Goal: Task Accomplishment & Management: Use online tool/utility

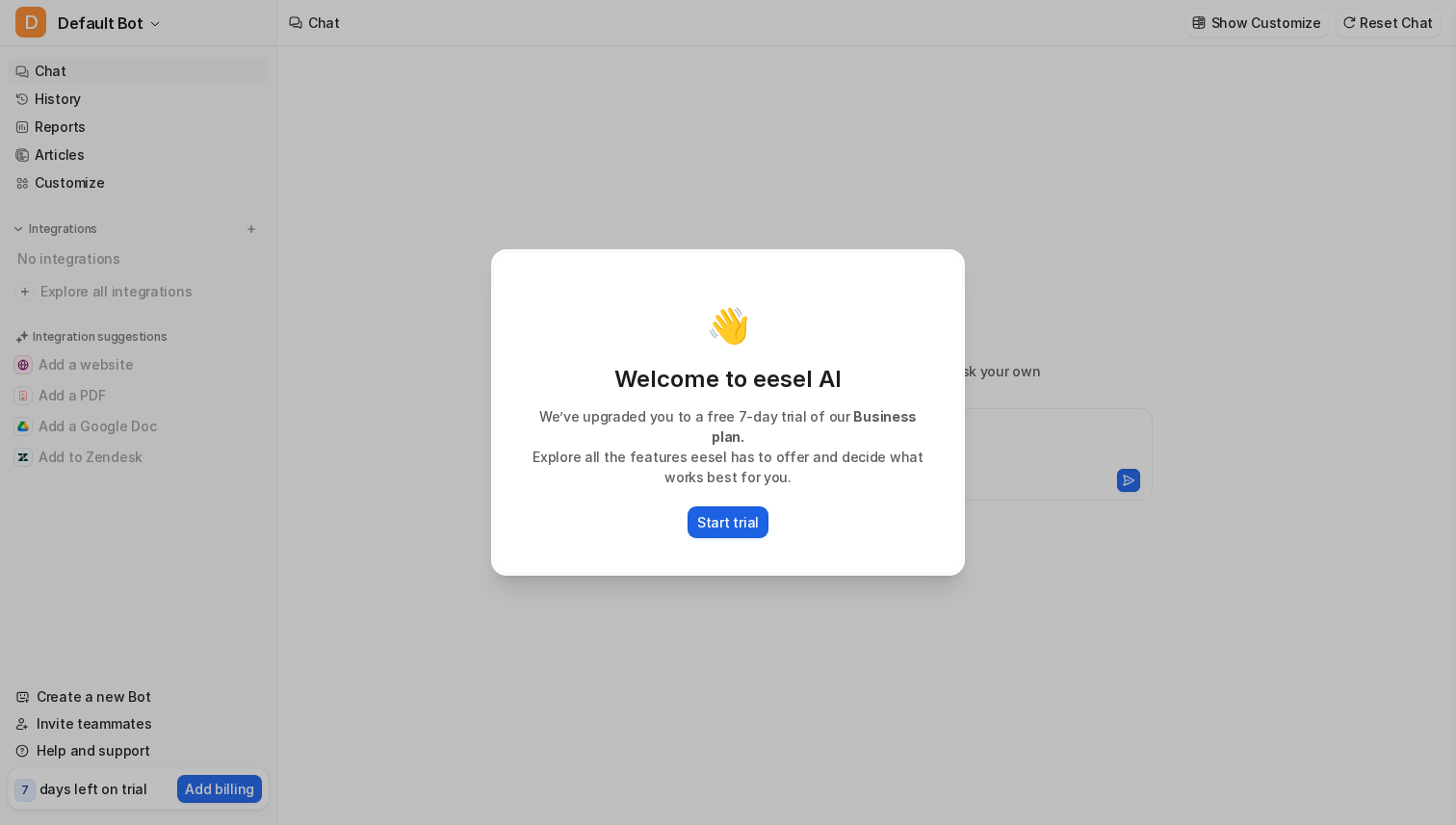
type textarea "**********"
click at [704, 513] on p "Start trial" at bounding box center [728, 522] width 62 height 21
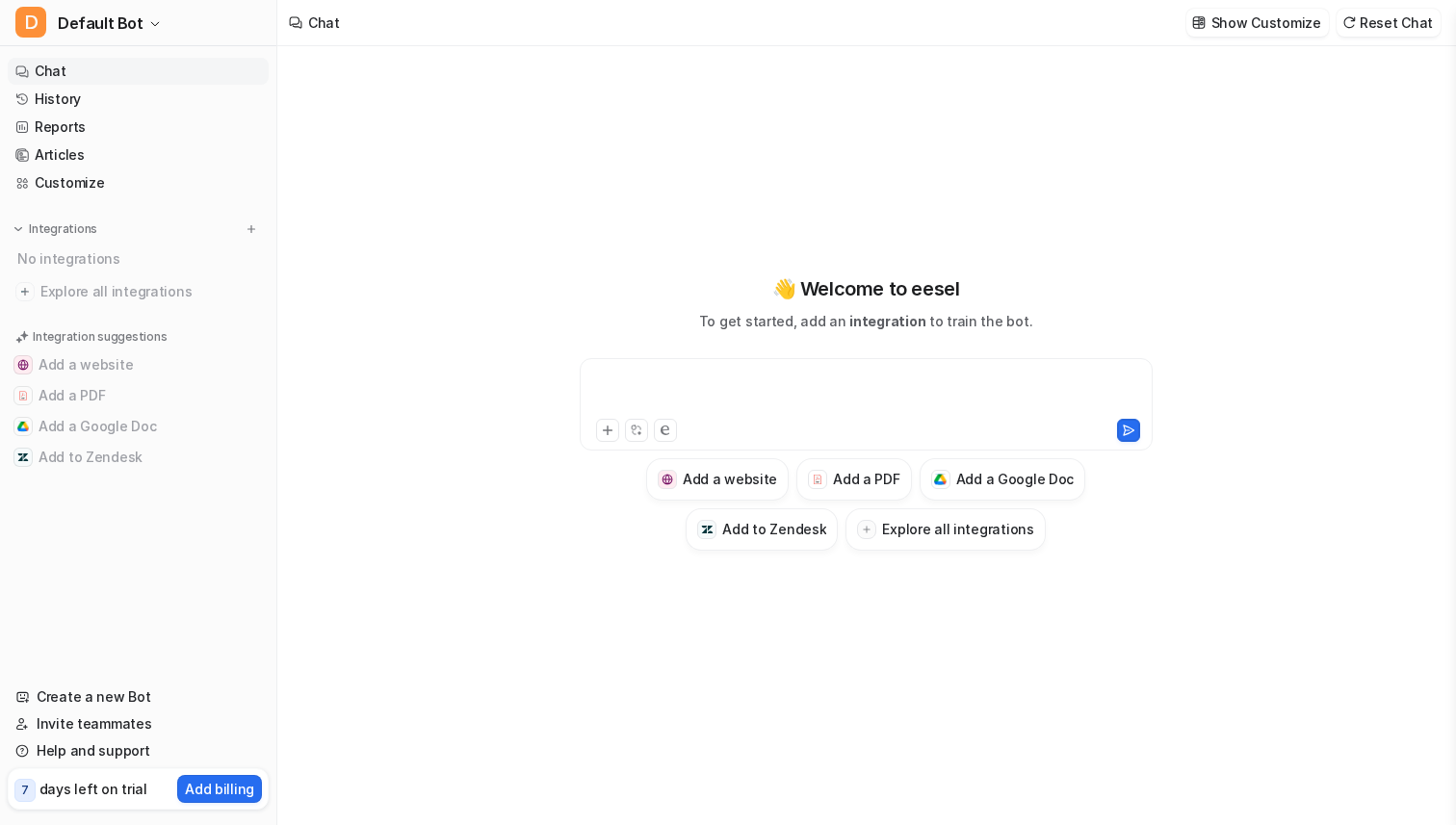
click at [652, 388] on div at bounding box center [865, 392] width 563 height 44
paste div
drag, startPoint x: 799, startPoint y: 392, endPoint x: 517, endPoint y: 351, distance: 285.0
click at [520, 351] on div "**********" at bounding box center [866, 412] width 709 height 276
click at [1018, 488] on h3 "Add a Google Doc" at bounding box center [1015, 478] width 118 height 21
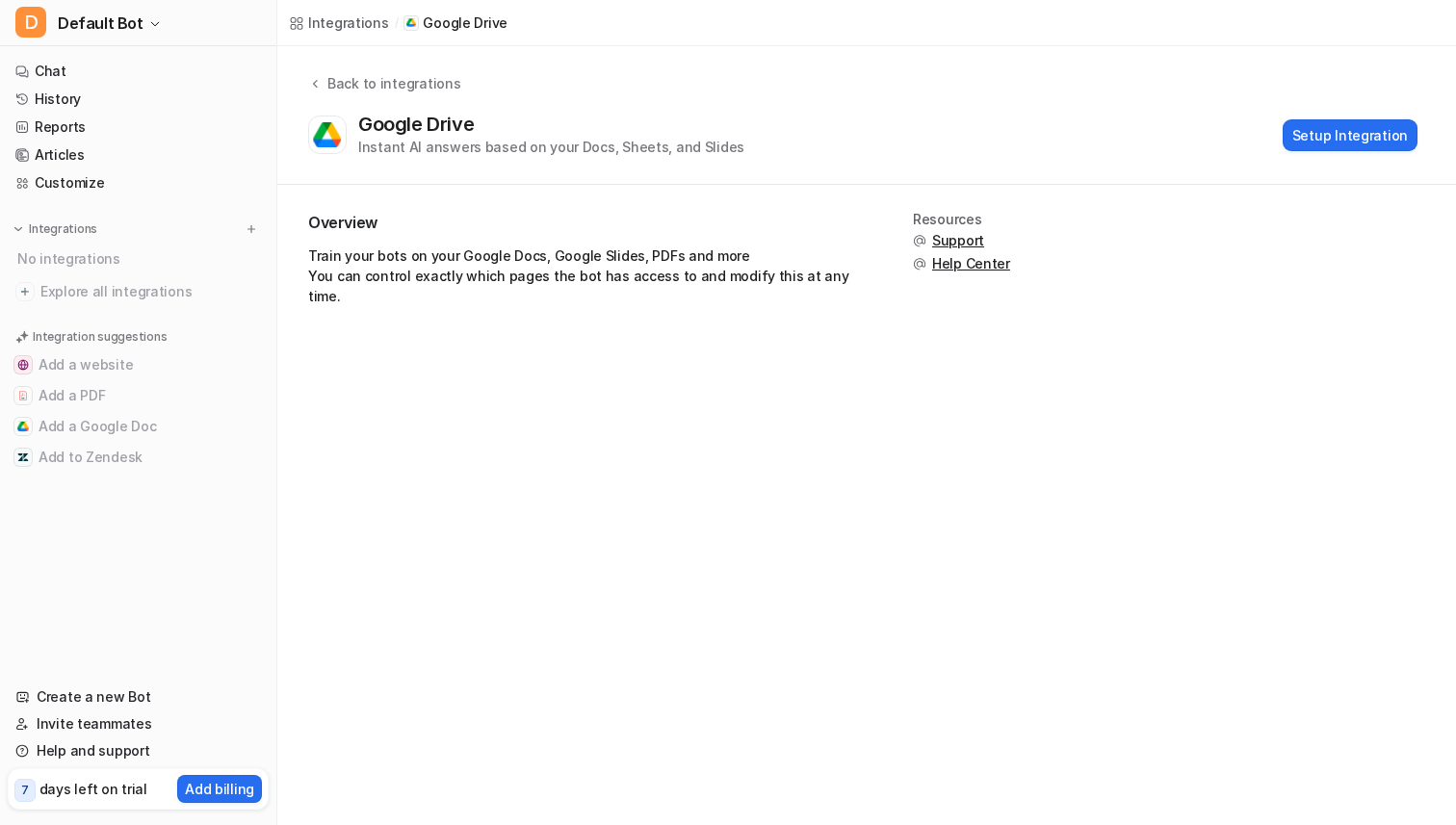
click at [930, 476] on div "Integrations / Google Drive Back to integrations Google Drive Instant AI answer…" at bounding box center [728, 412] width 1456 height 825
click at [1336, 138] on button "Setup Integration" at bounding box center [1350, 135] width 135 height 32
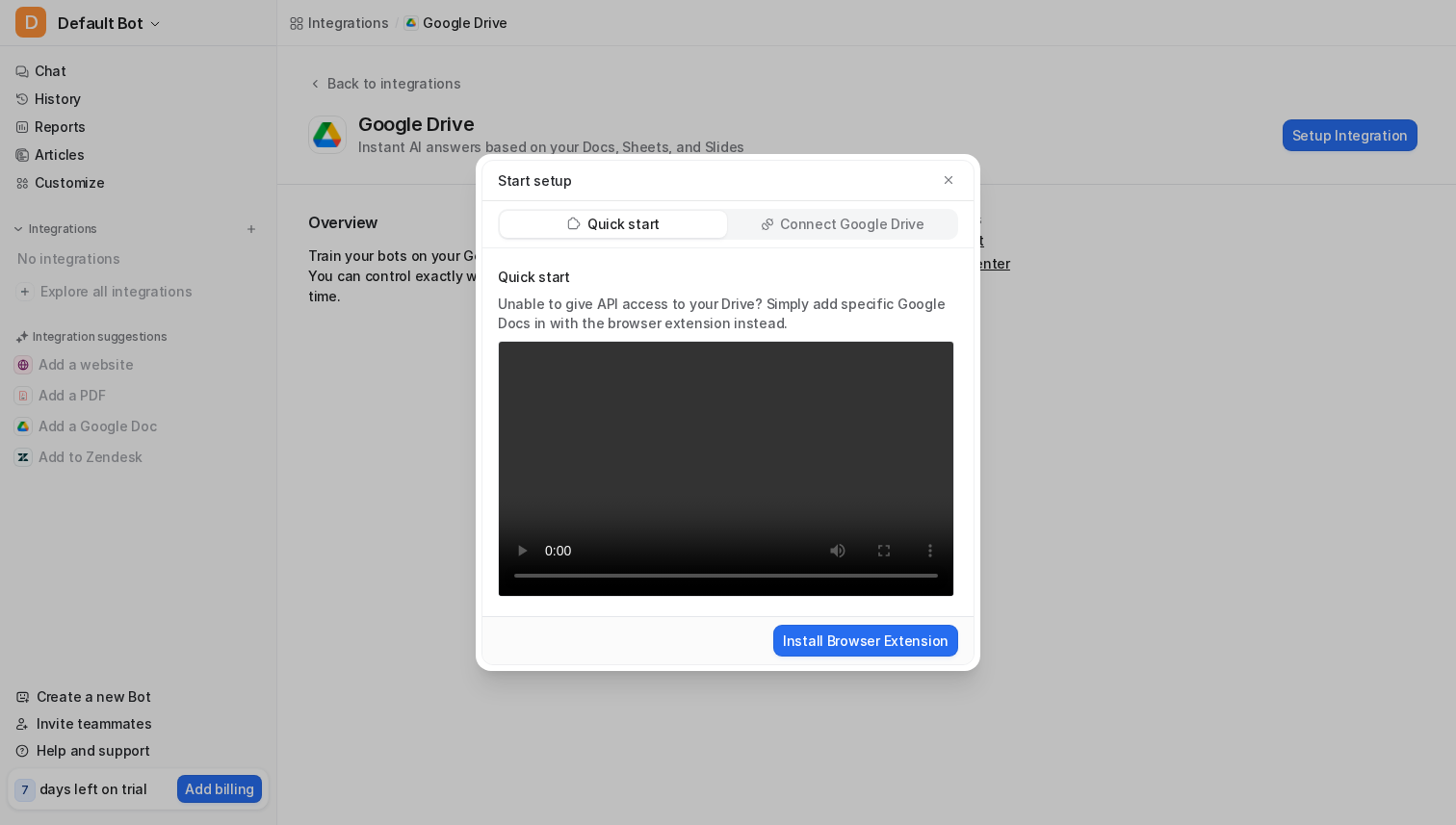
click at [794, 226] on p "Connect Google Drive" at bounding box center [852, 225] width 144 height 20
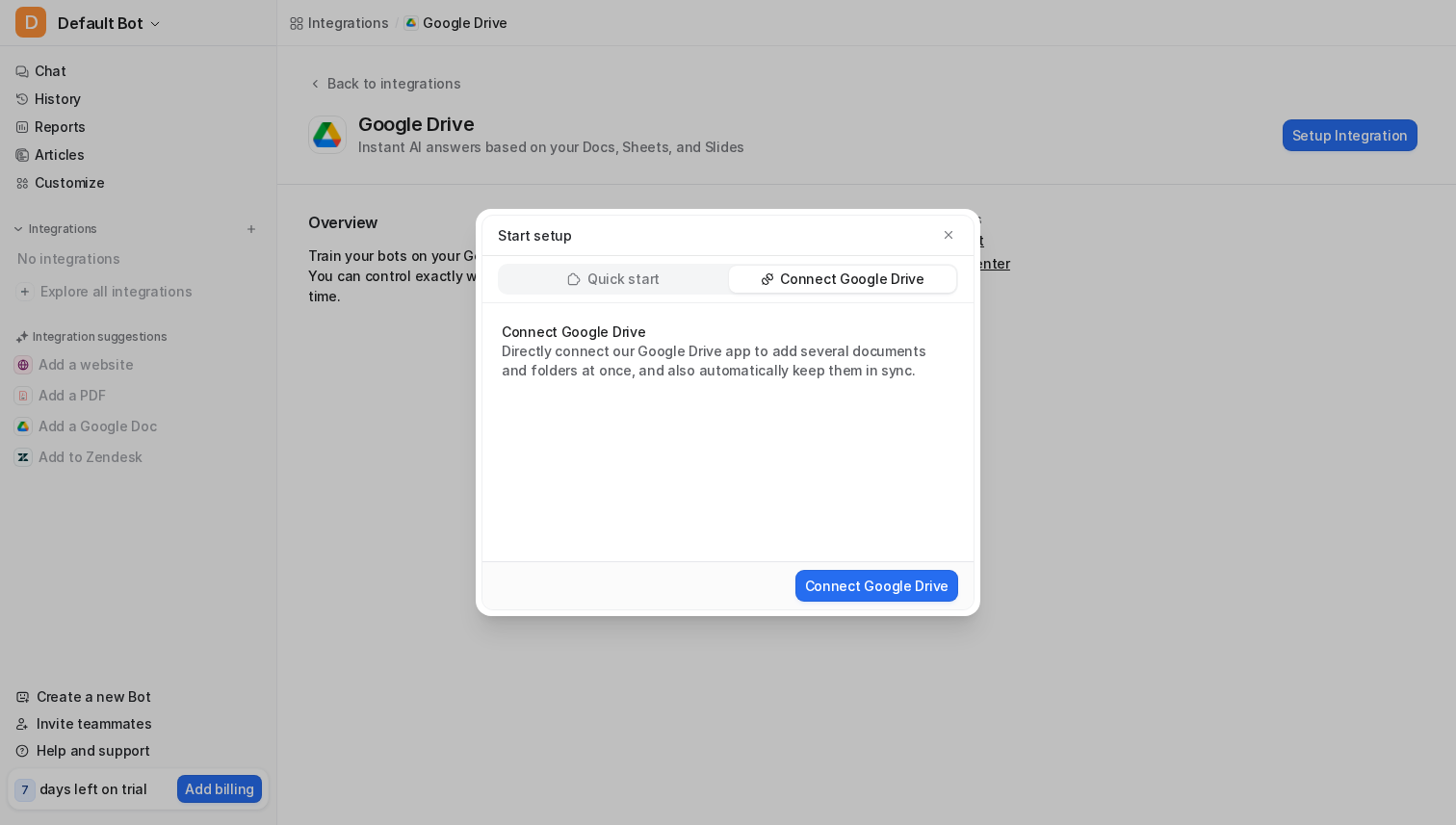
click at [705, 280] on div "Quick start" at bounding box center [613, 279] width 228 height 27
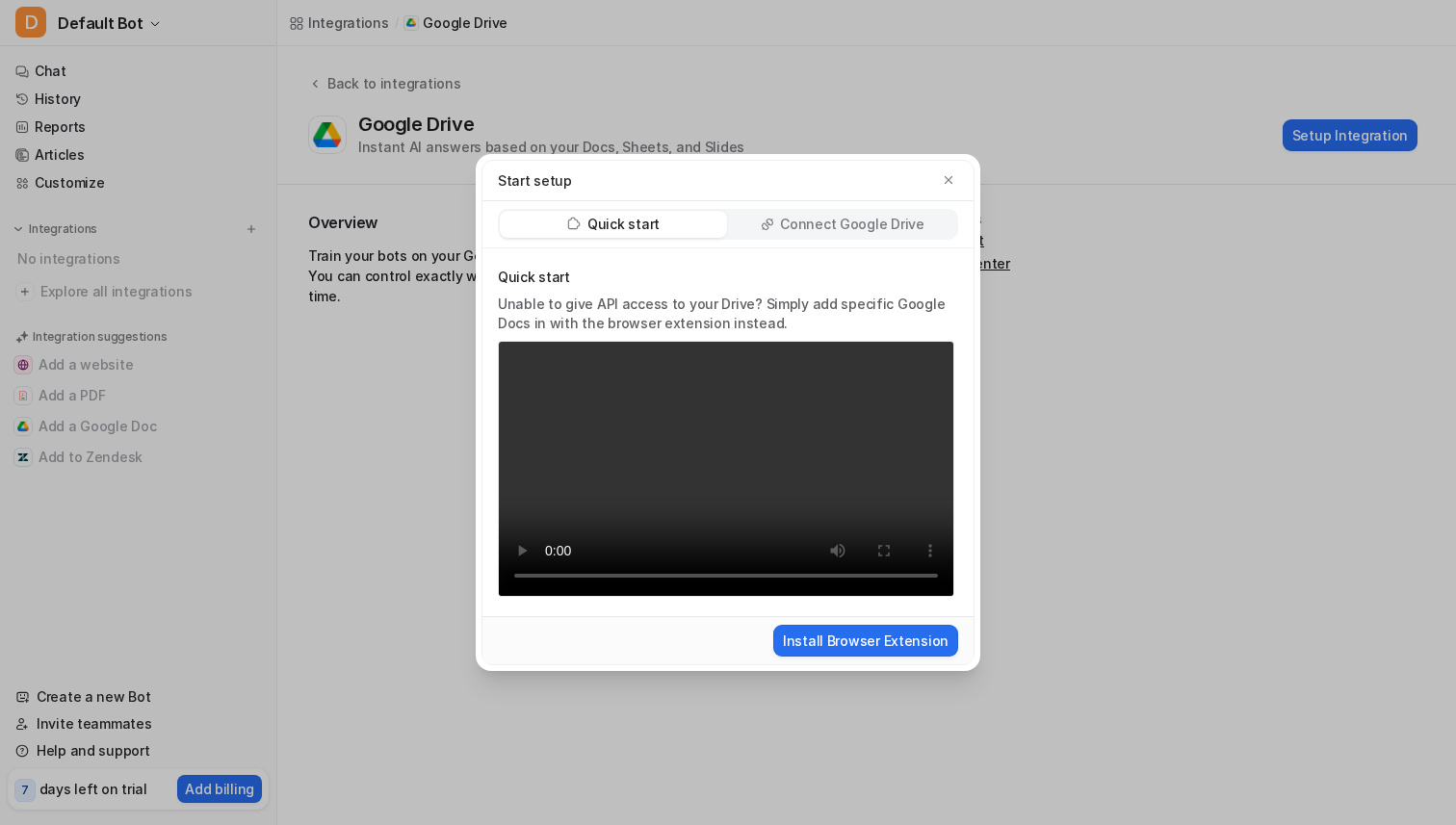
click at [811, 224] on p "Connect Google Drive" at bounding box center [852, 225] width 144 height 20
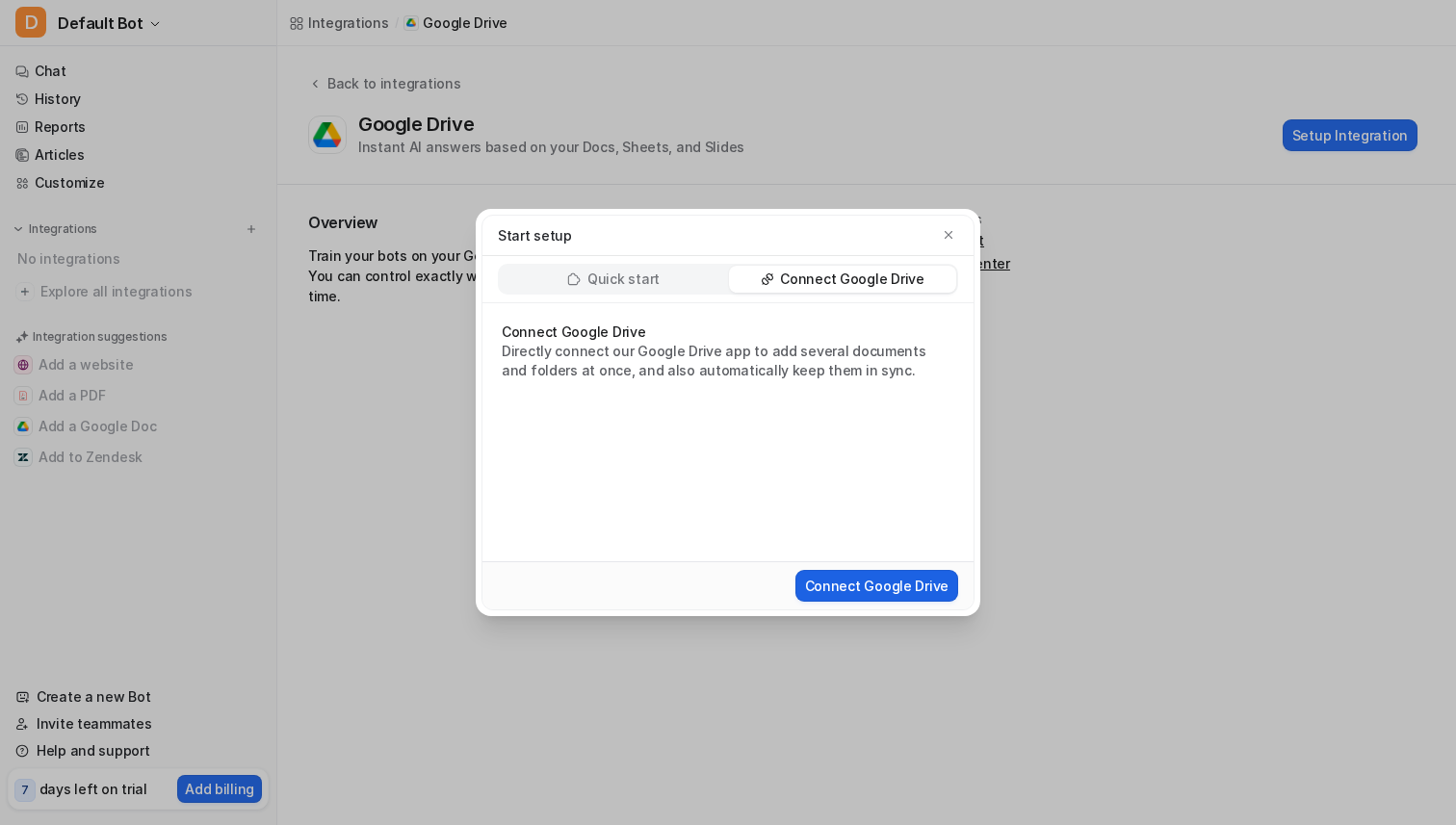
click at [831, 584] on button "Connect Google Drive" at bounding box center [876, 586] width 163 height 32
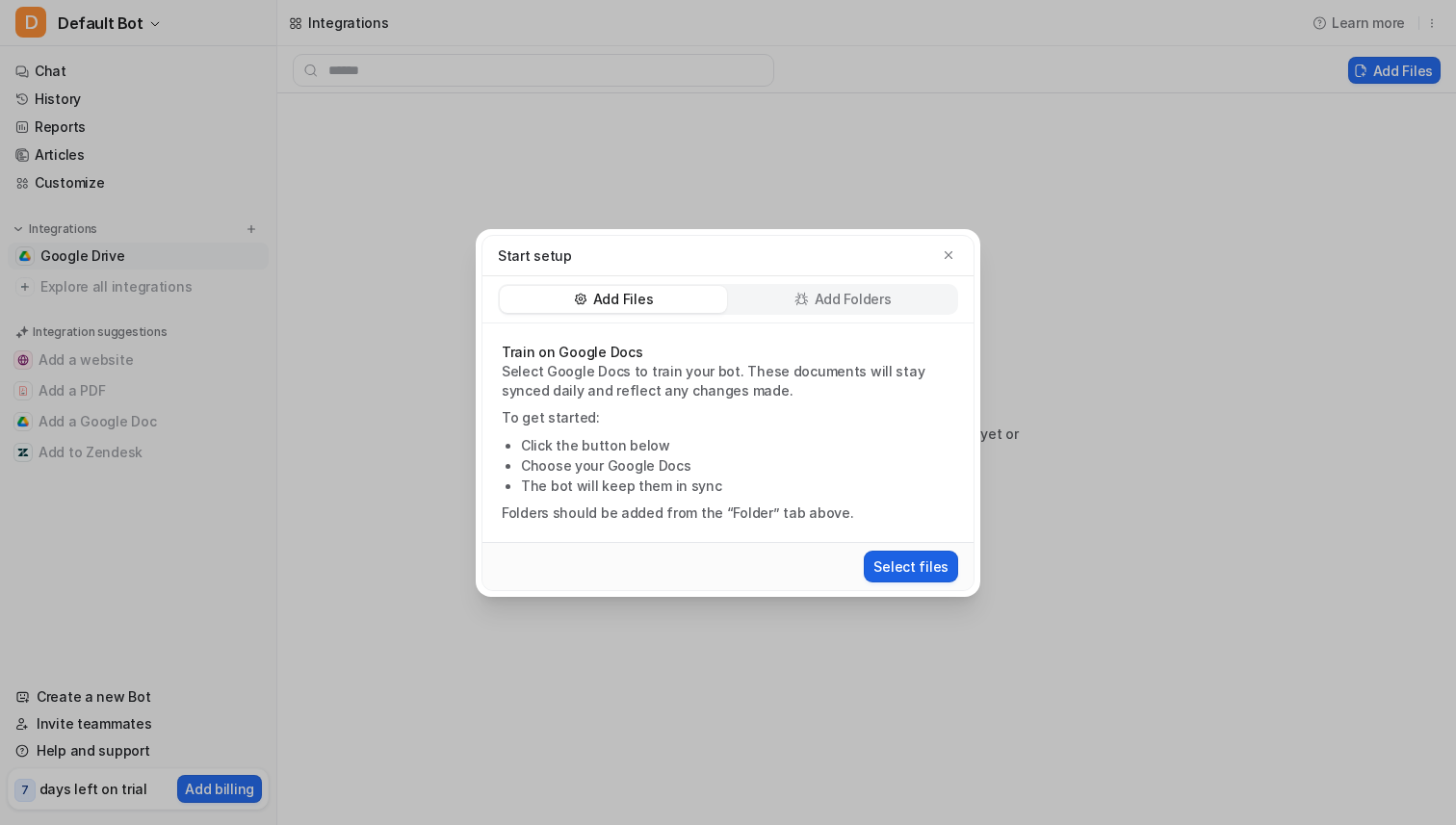
click at [909, 565] on button "Select files" at bounding box center [910, 566] width 95 height 32
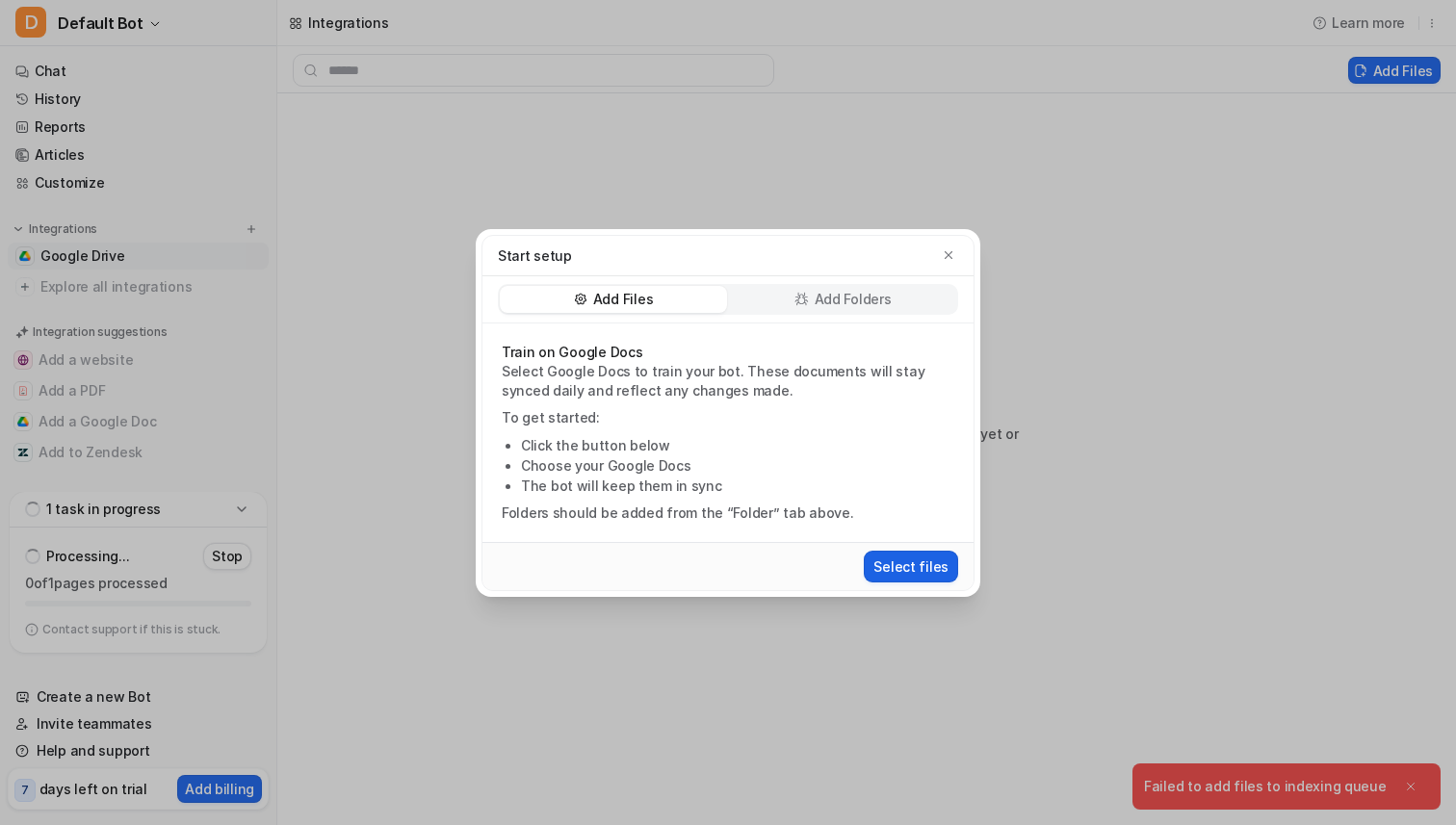
click at [897, 572] on button "Select files" at bounding box center [910, 566] width 95 height 32
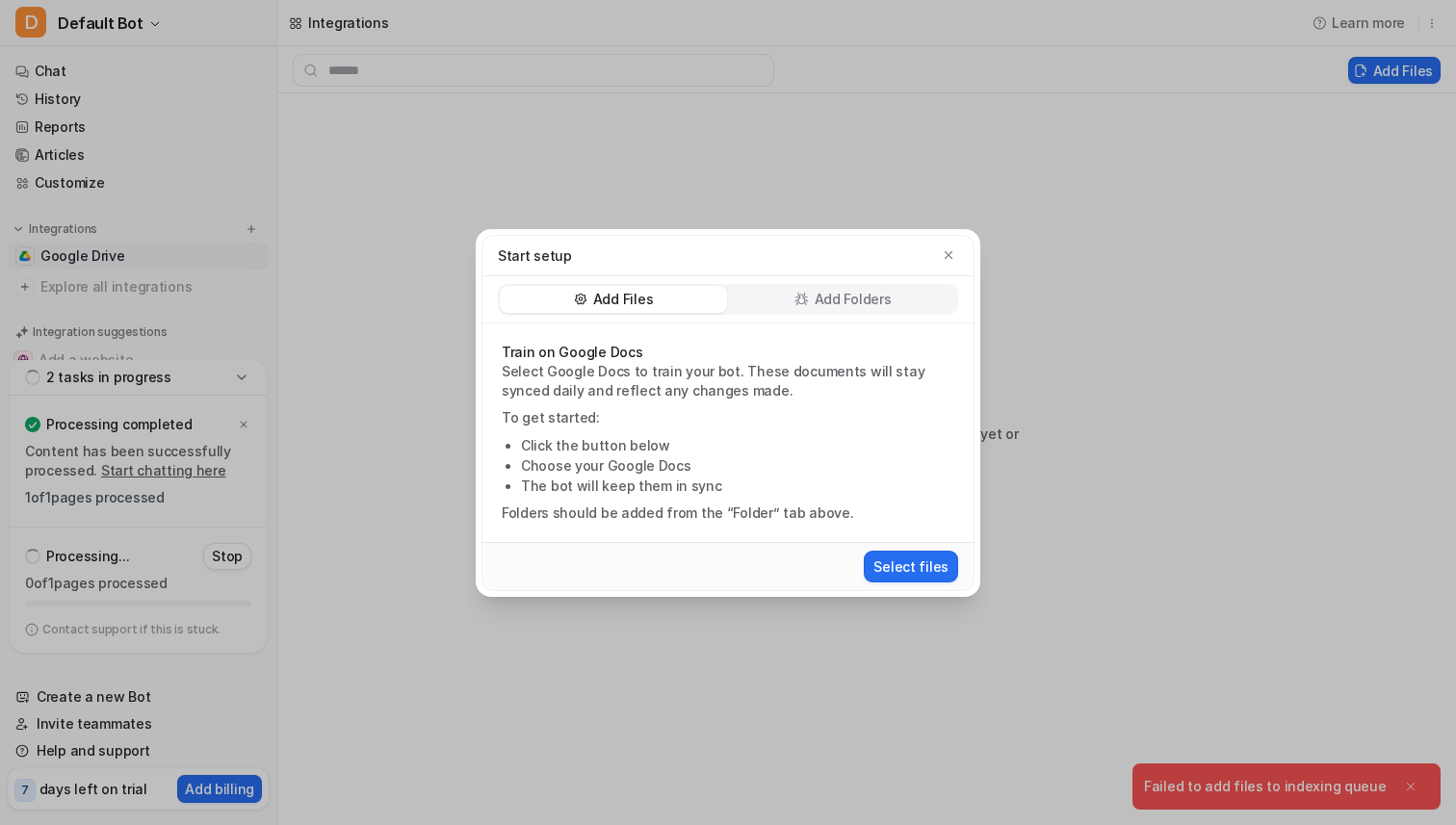
click at [763, 294] on div "Add Folders" at bounding box center [842, 300] width 228 height 27
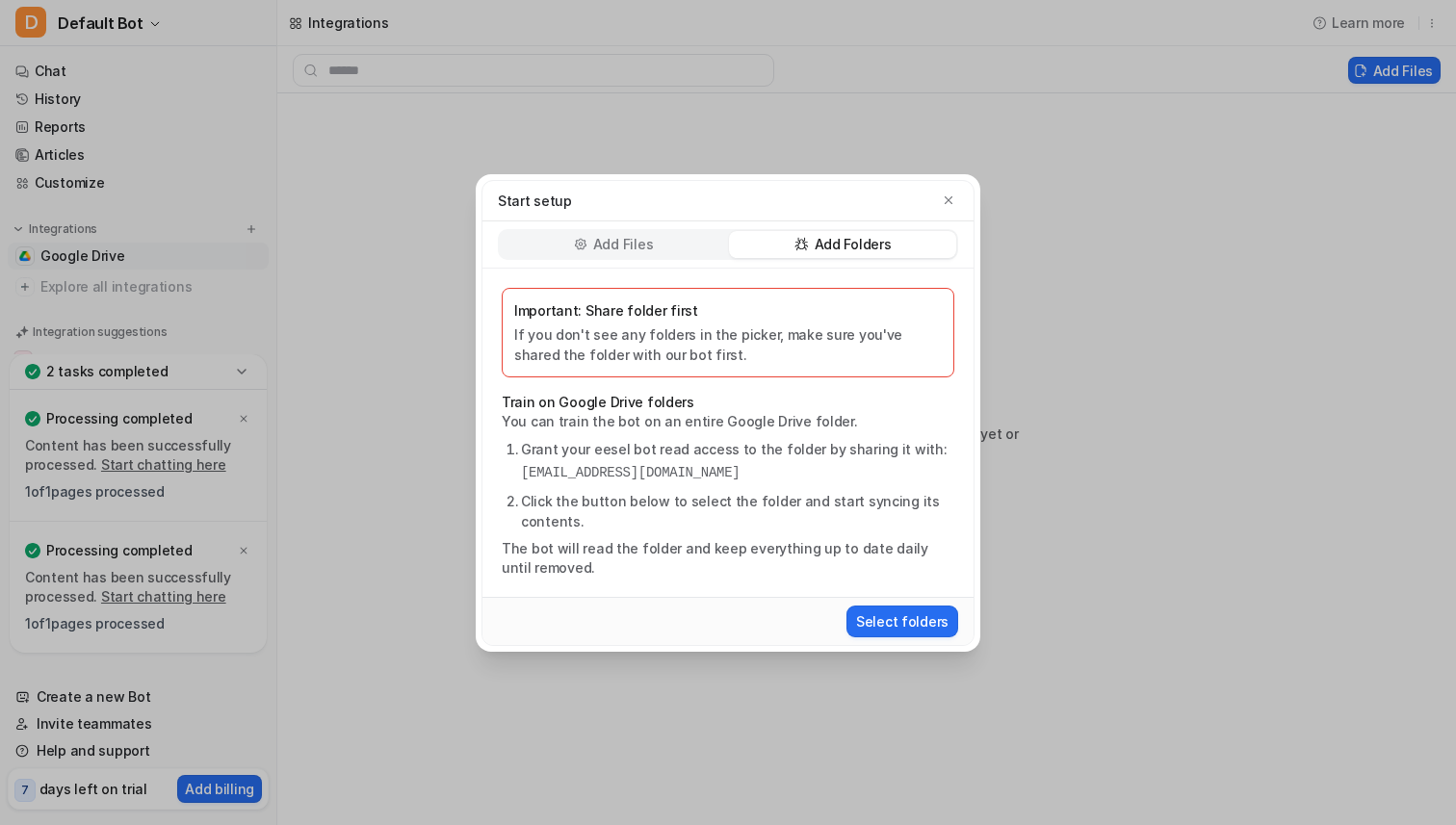
click at [701, 237] on div "Add Files" at bounding box center [613, 245] width 228 height 27
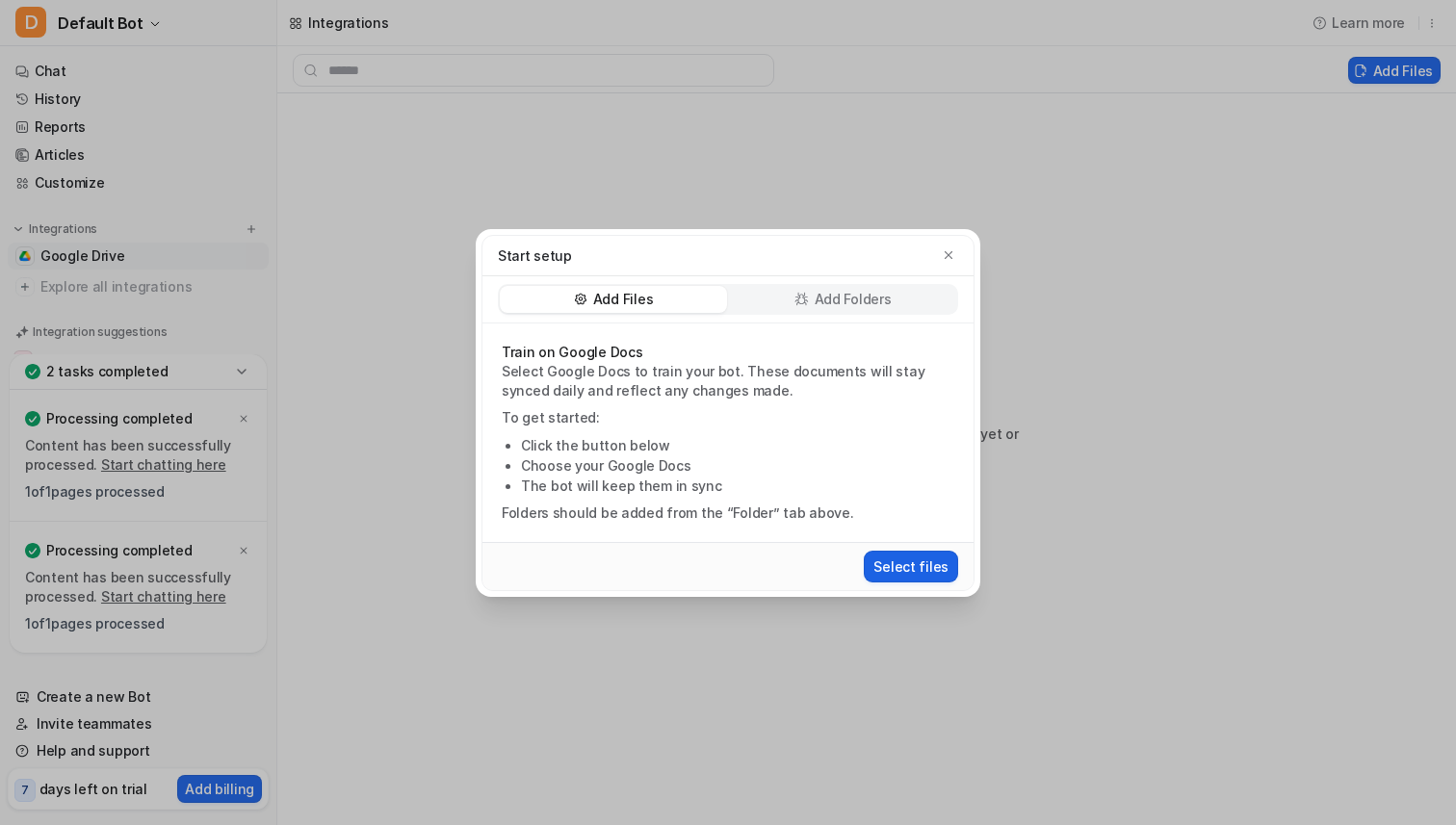
click at [898, 569] on button "Select files" at bounding box center [910, 566] width 95 height 32
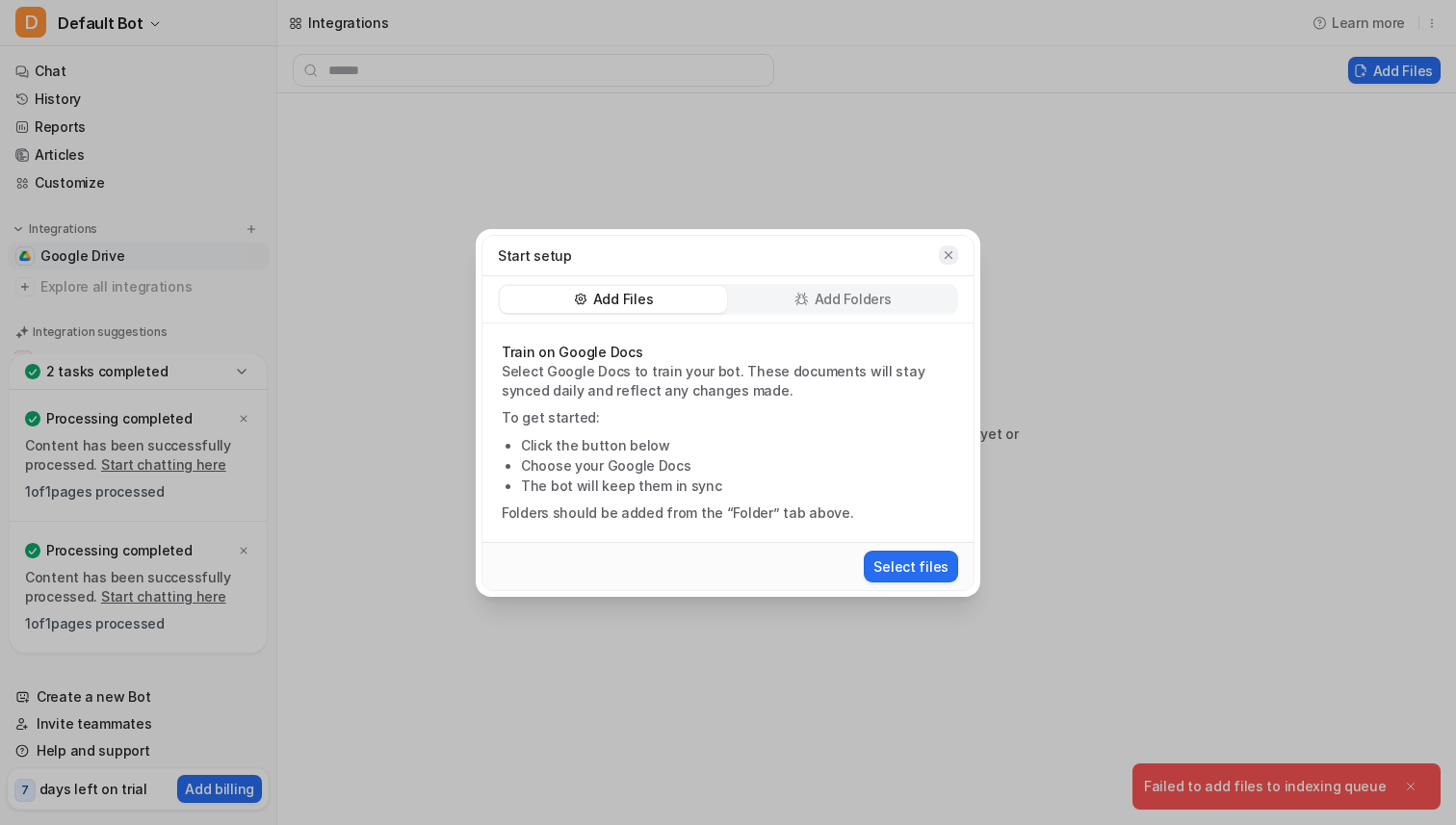
click at [946, 245] on button "button" at bounding box center [948, 255] width 20 height 20
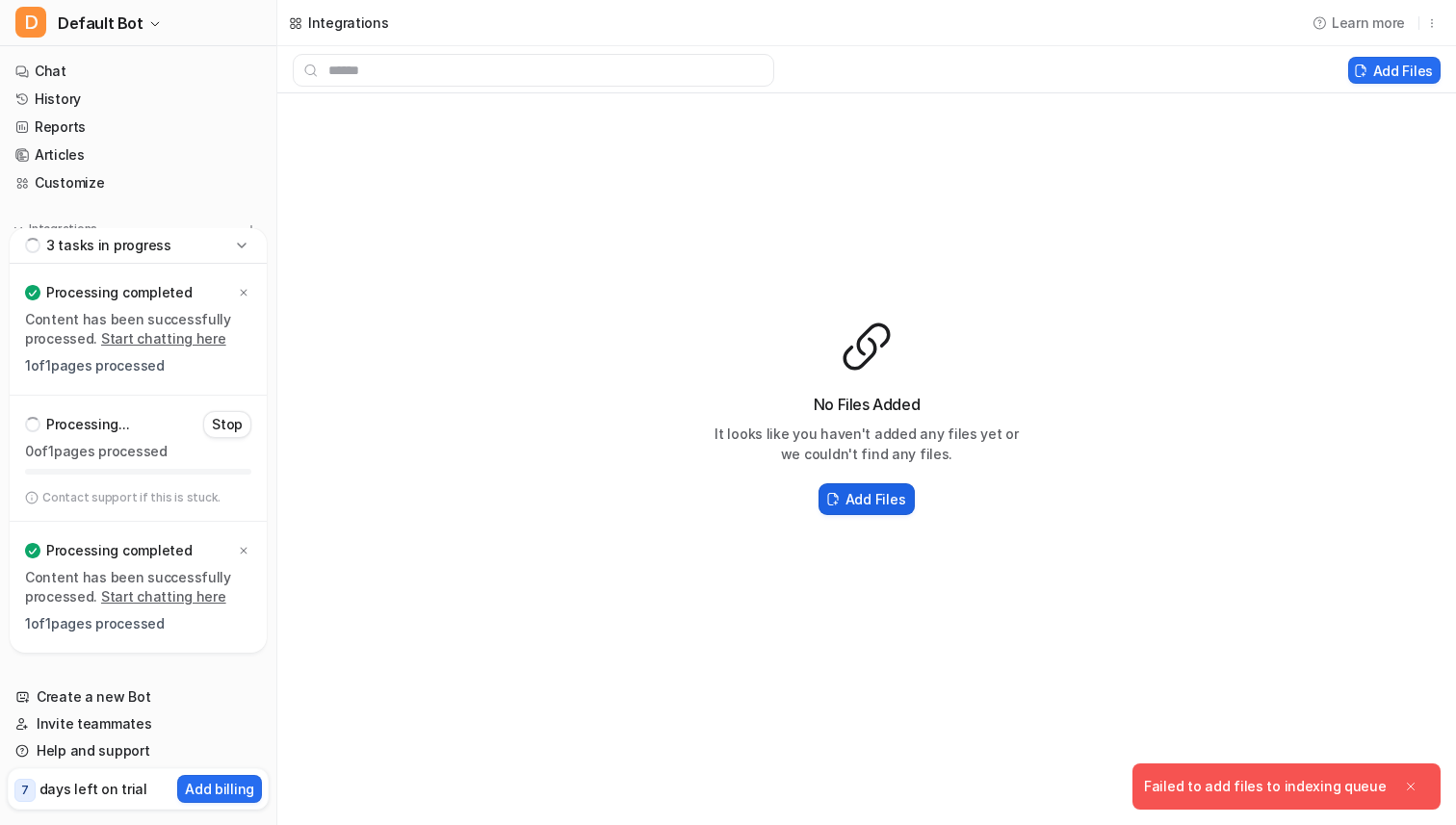
click at [867, 502] on h2 "Add Files" at bounding box center [875, 499] width 60 height 21
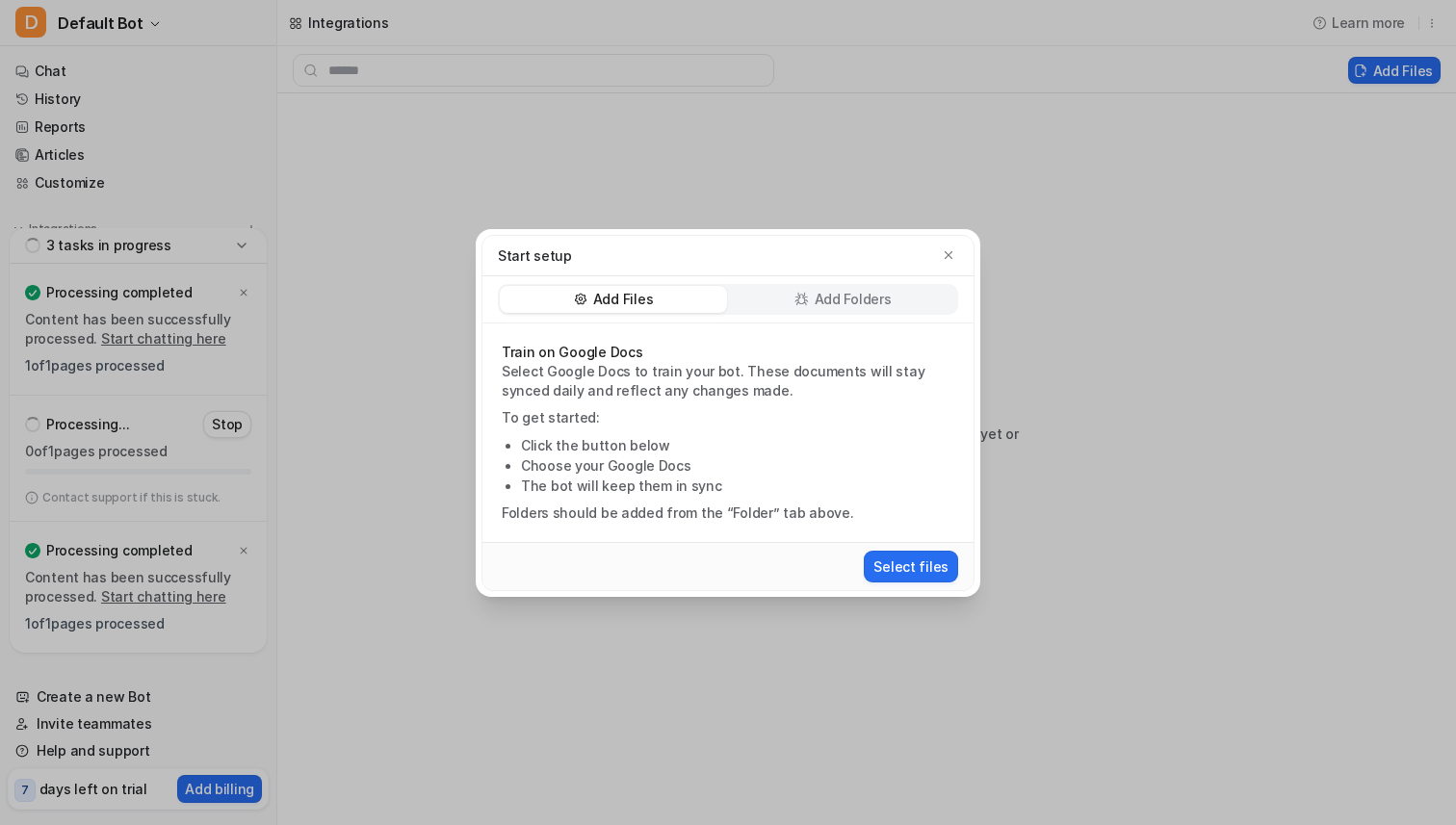
click at [843, 295] on p "Add Folders" at bounding box center [853, 300] width 77 height 20
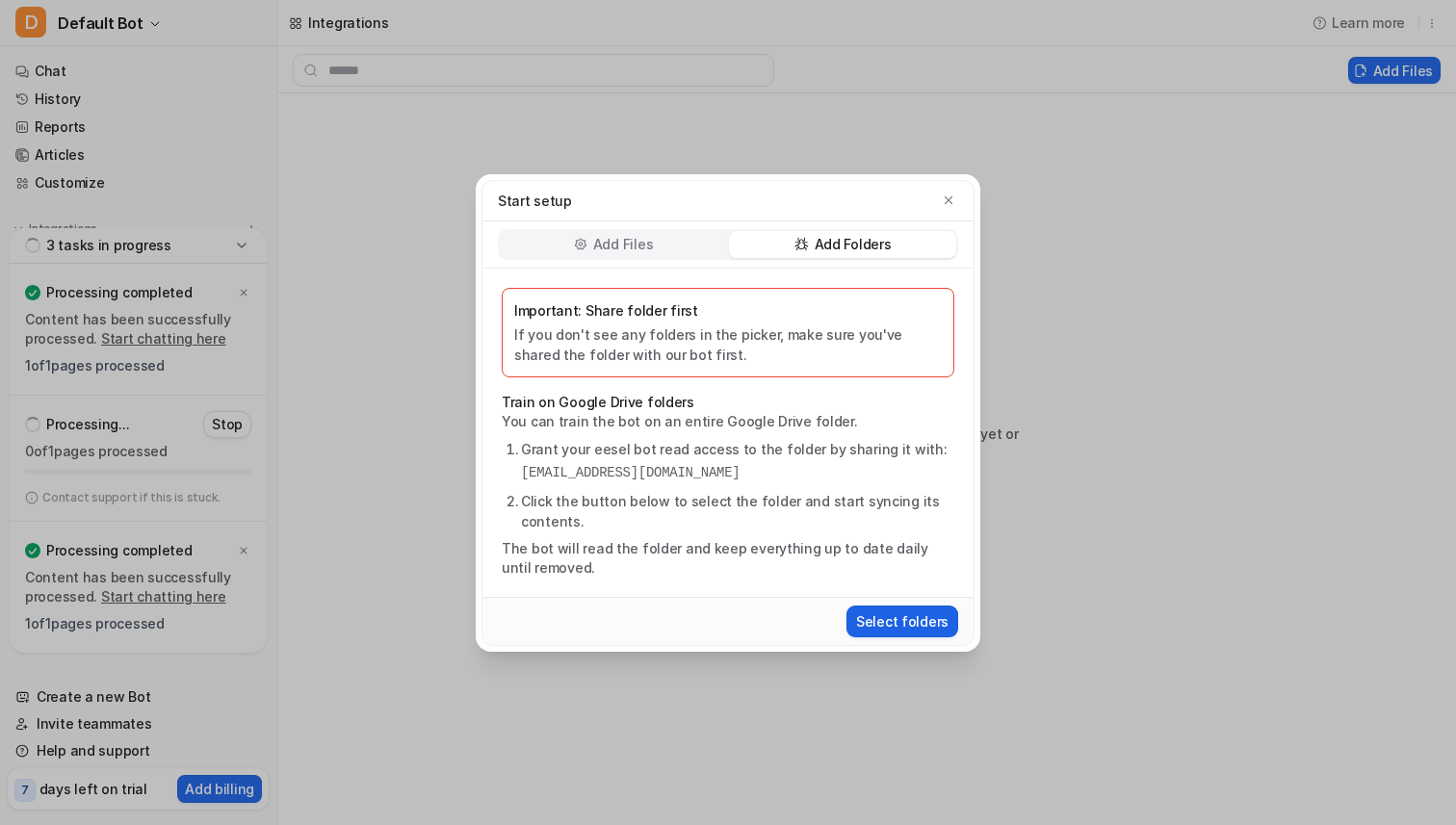
click at [887, 617] on button "Select folders" at bounding box center [902, 621] width 111 height 32
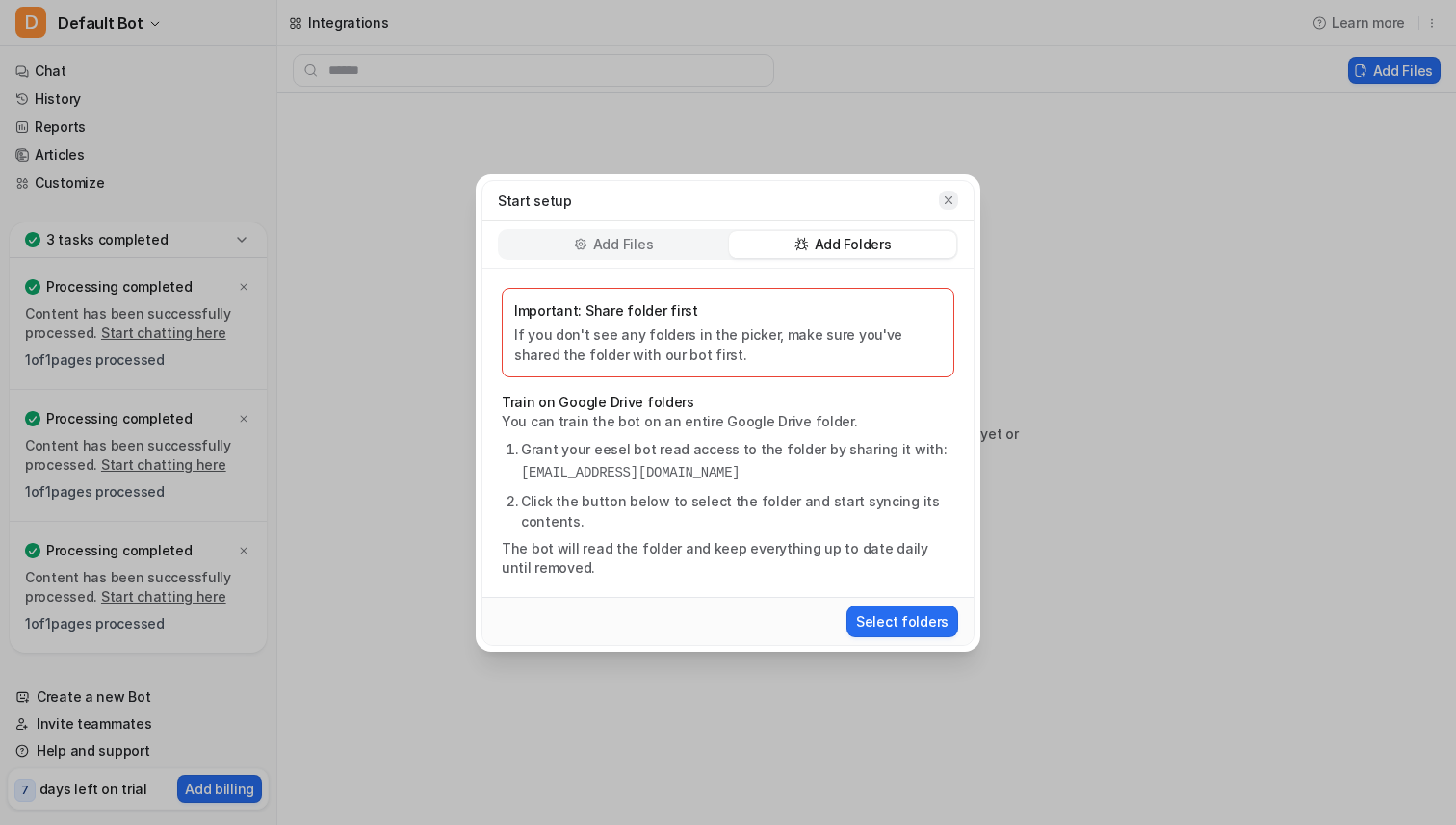
click at [946, 197] on icon "button" at bounding box center [948, 199] width 8 height 8
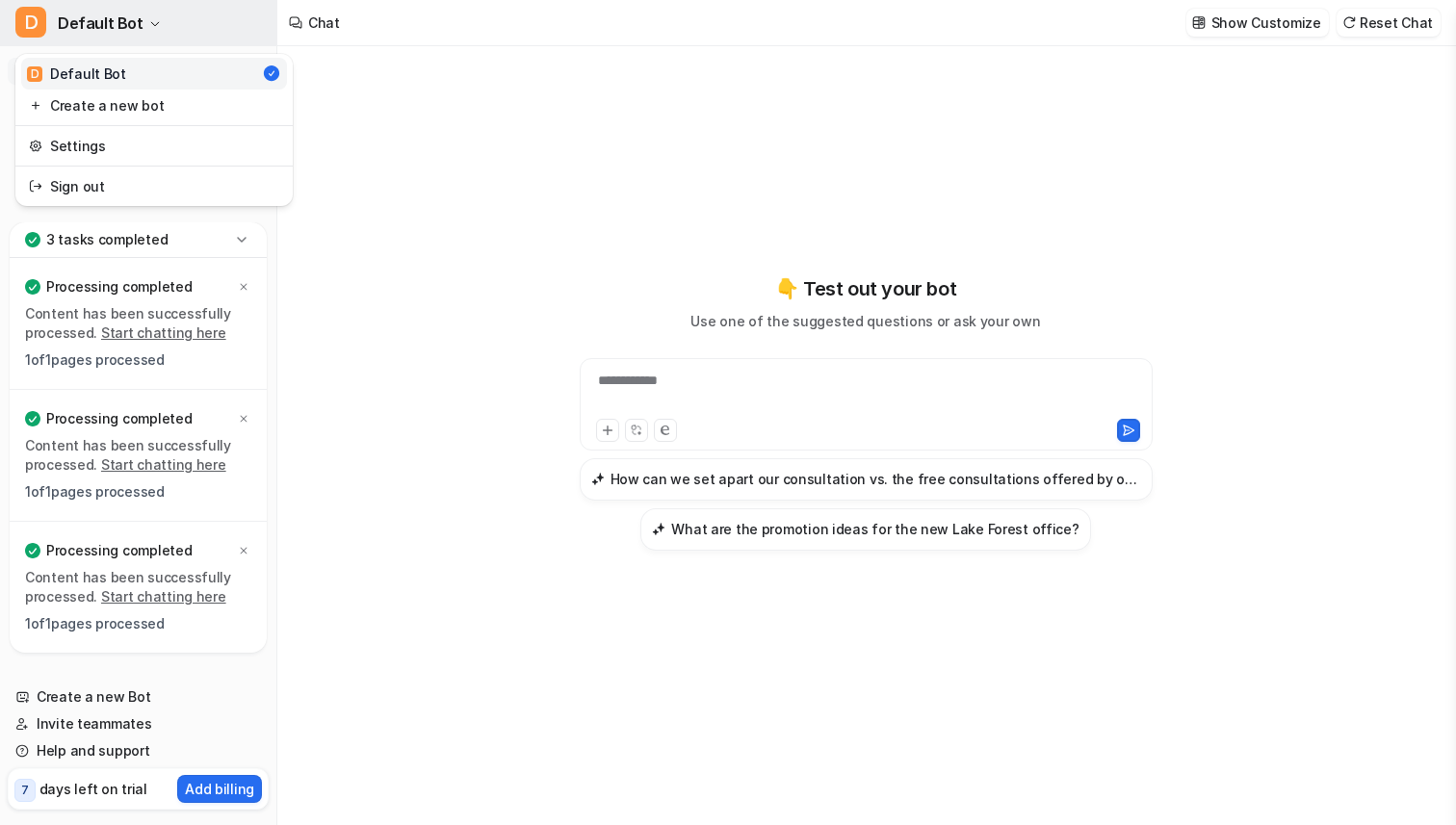
click at [67, 16] on span "Default Bot" at bounding box center [101, 23] width 86 height 27
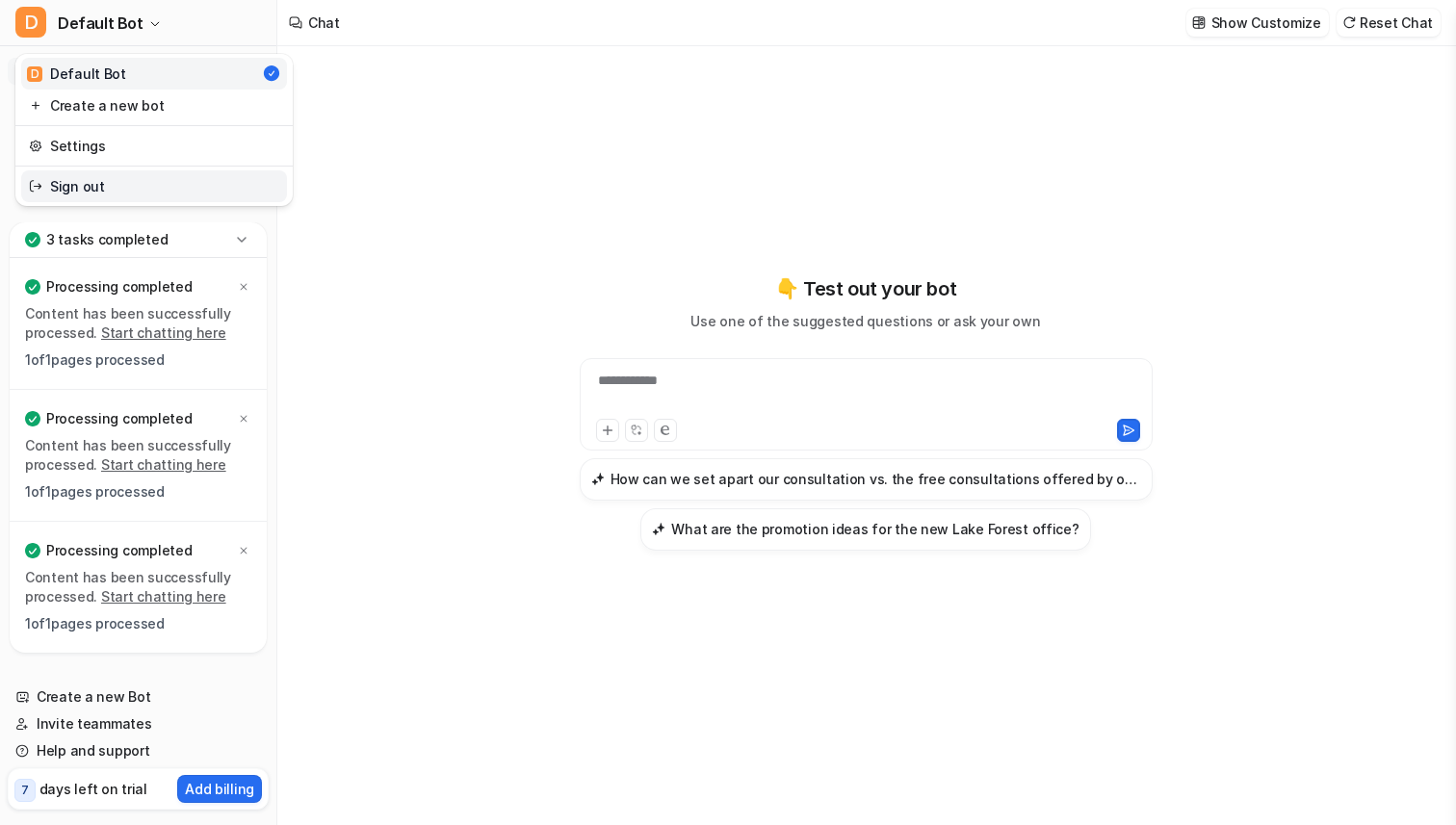
click at [85, 177] on link "Sign out" at bounding box center [154, 186] width 266 height 32
